Goal: Information Seeking & Learning: Find specific page/section

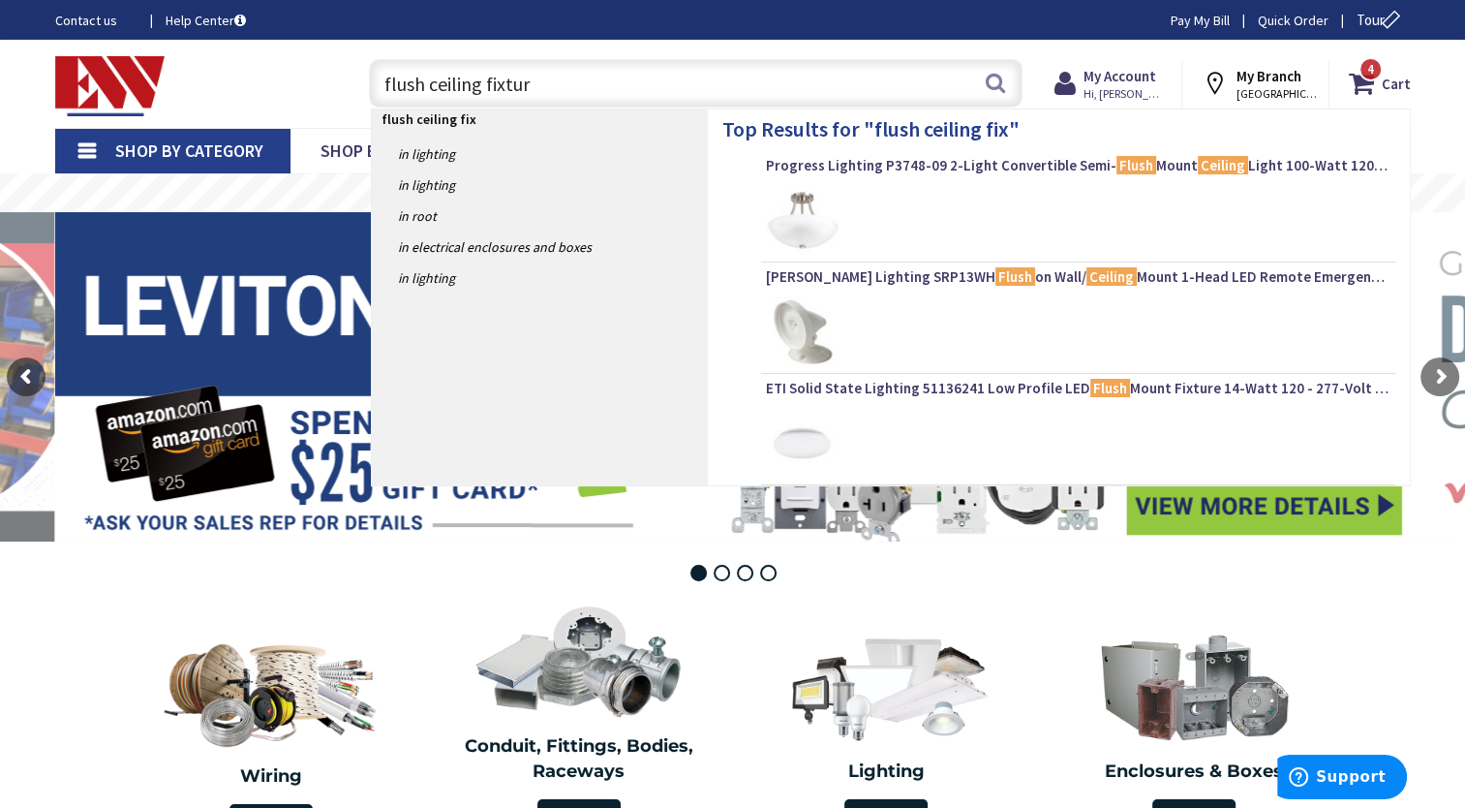
type input "flush ceiling fixture"
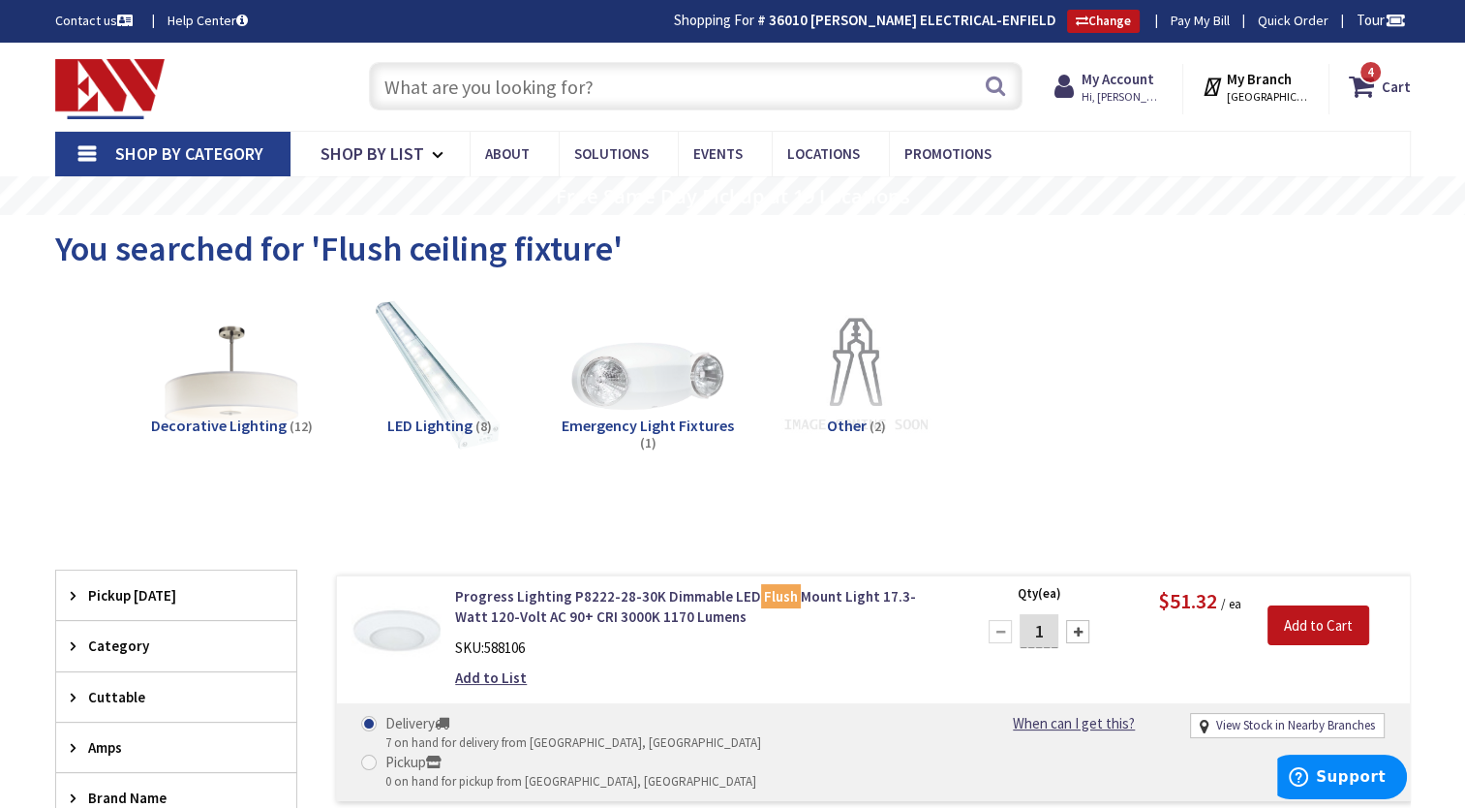
click at [711, 66] on input "text" at bounding box center [696, 86] width 654 height 48
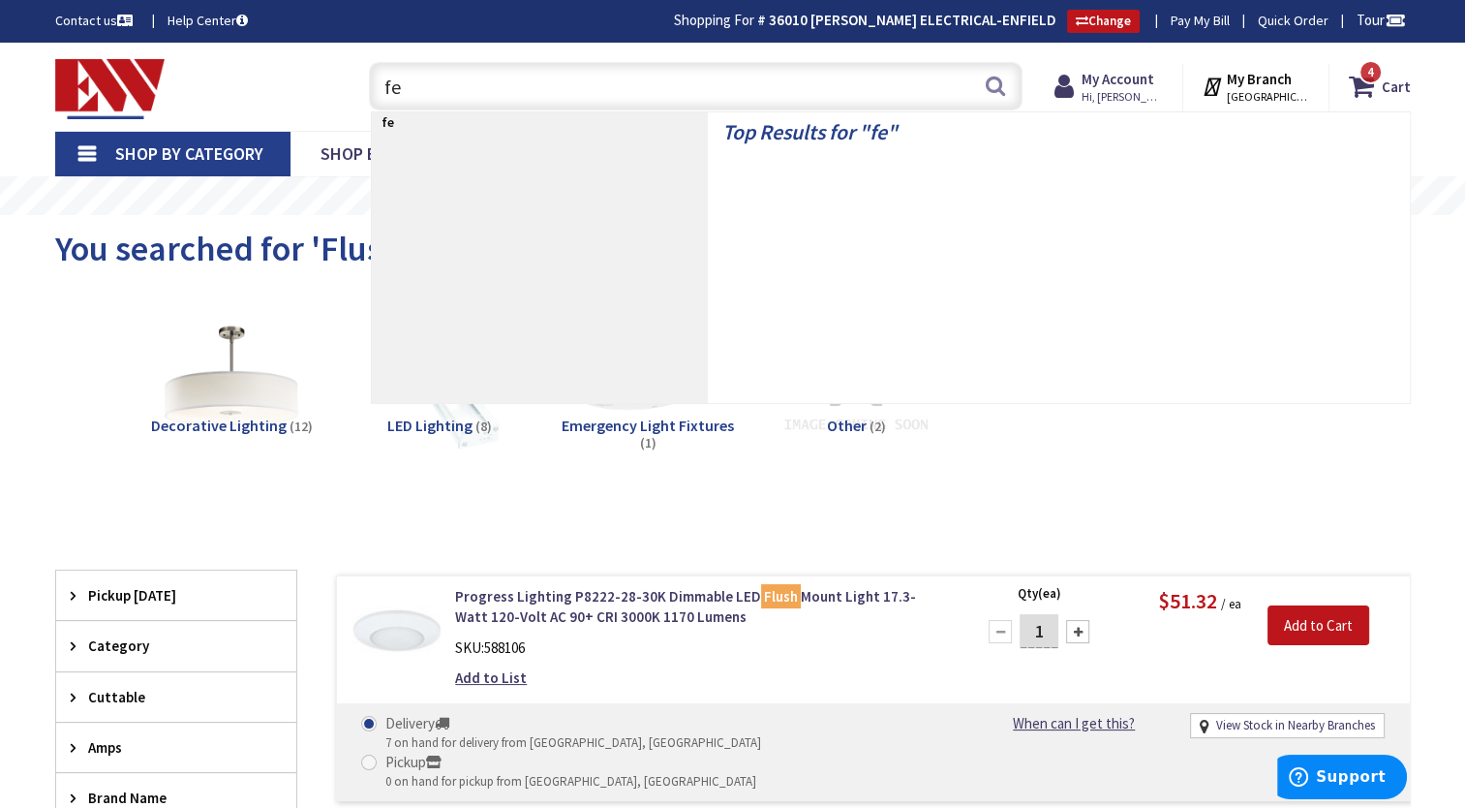
type input "f"
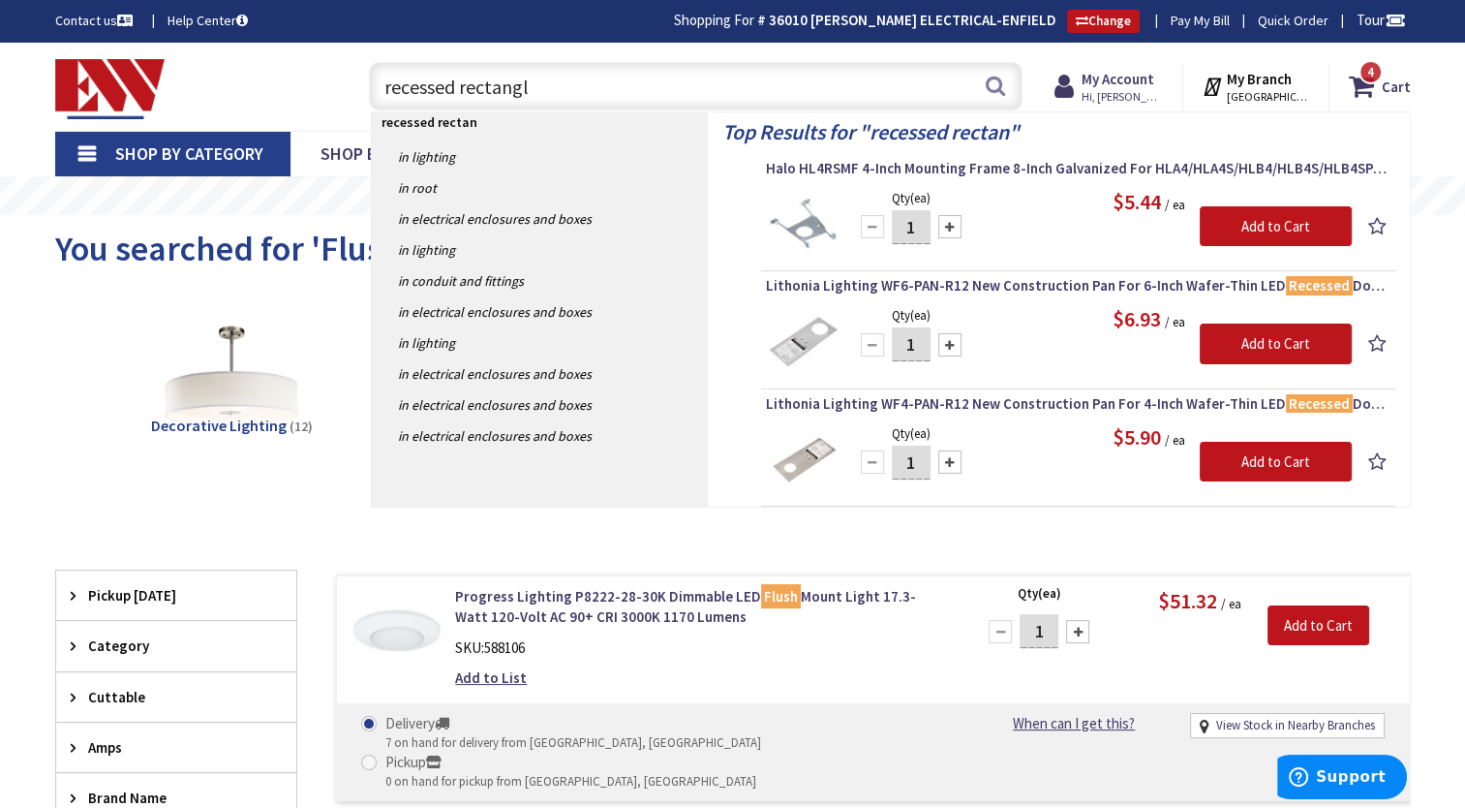
type input "recessed rectangle"
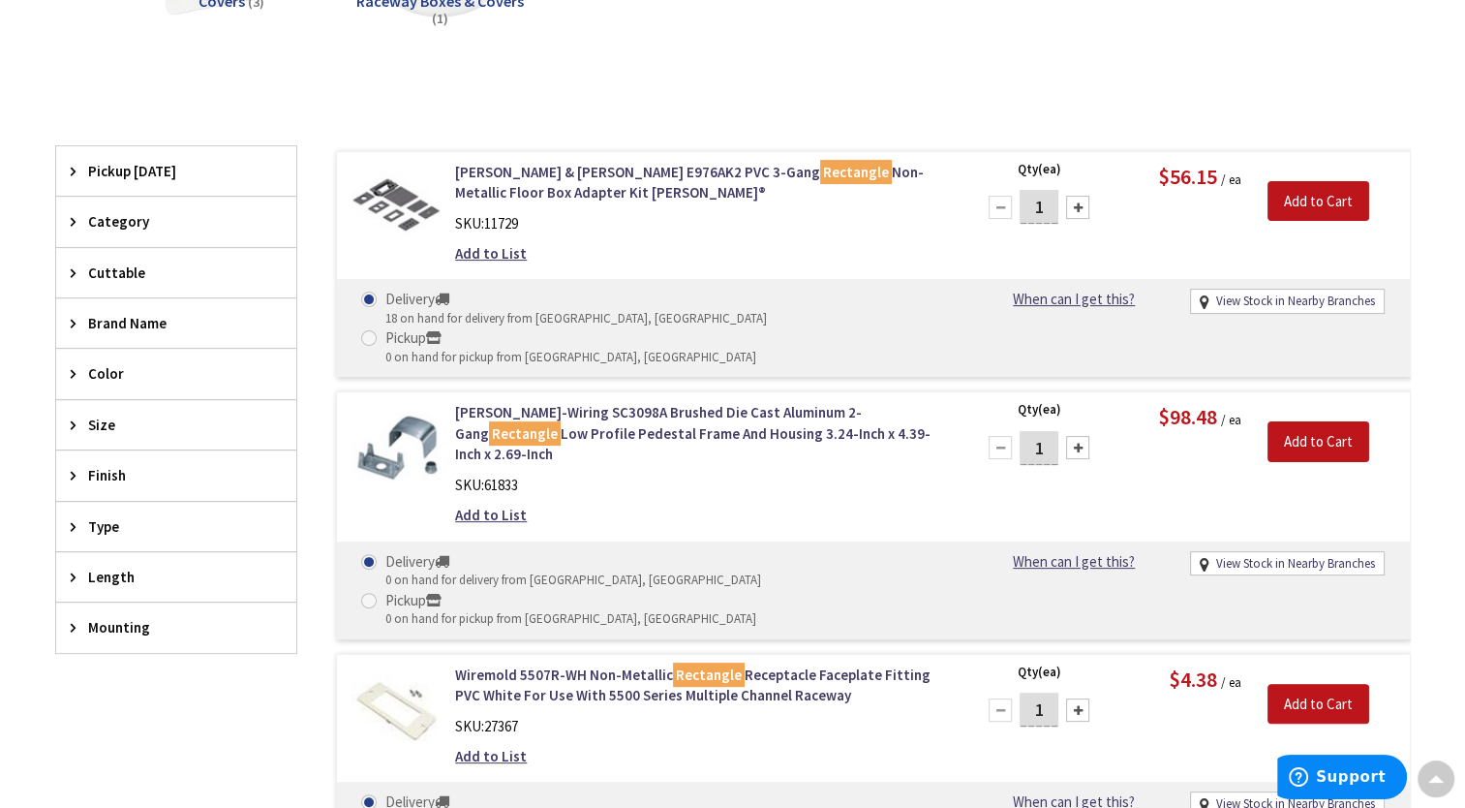
scroll to position [324, 0]
